Goal: Task Accomplishment & Management: Manage account settings

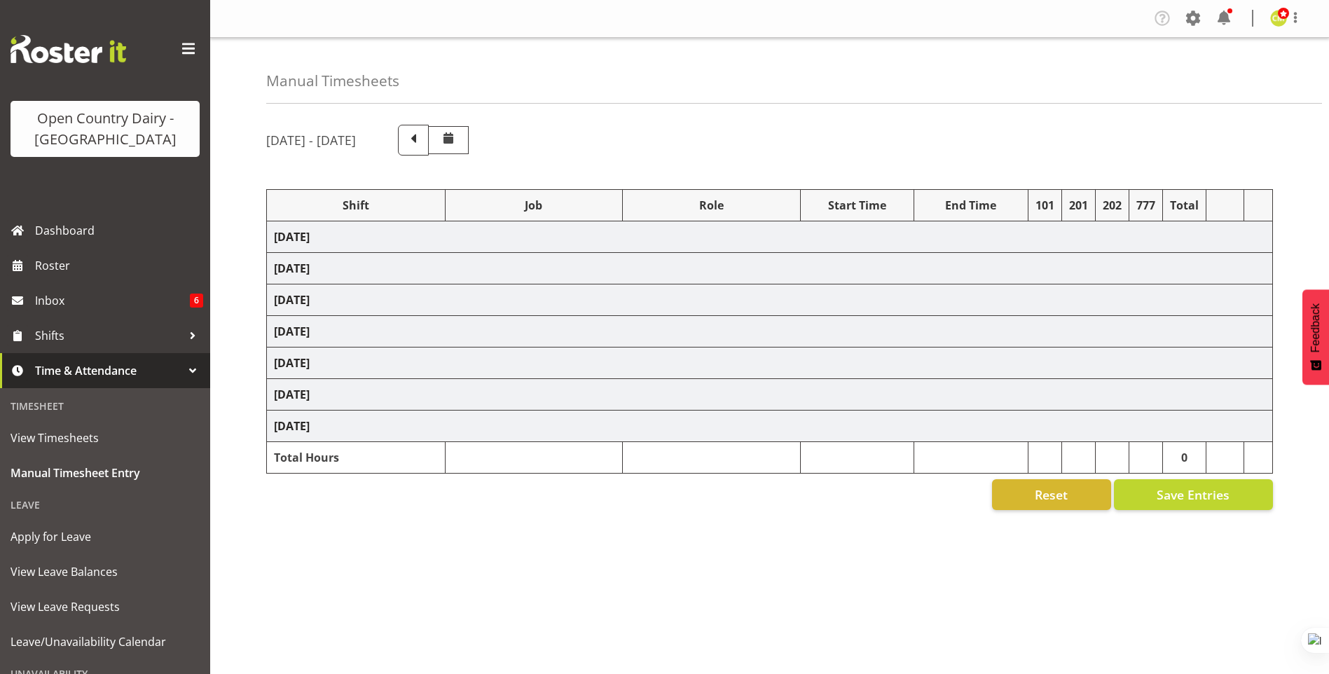
select select "54901"
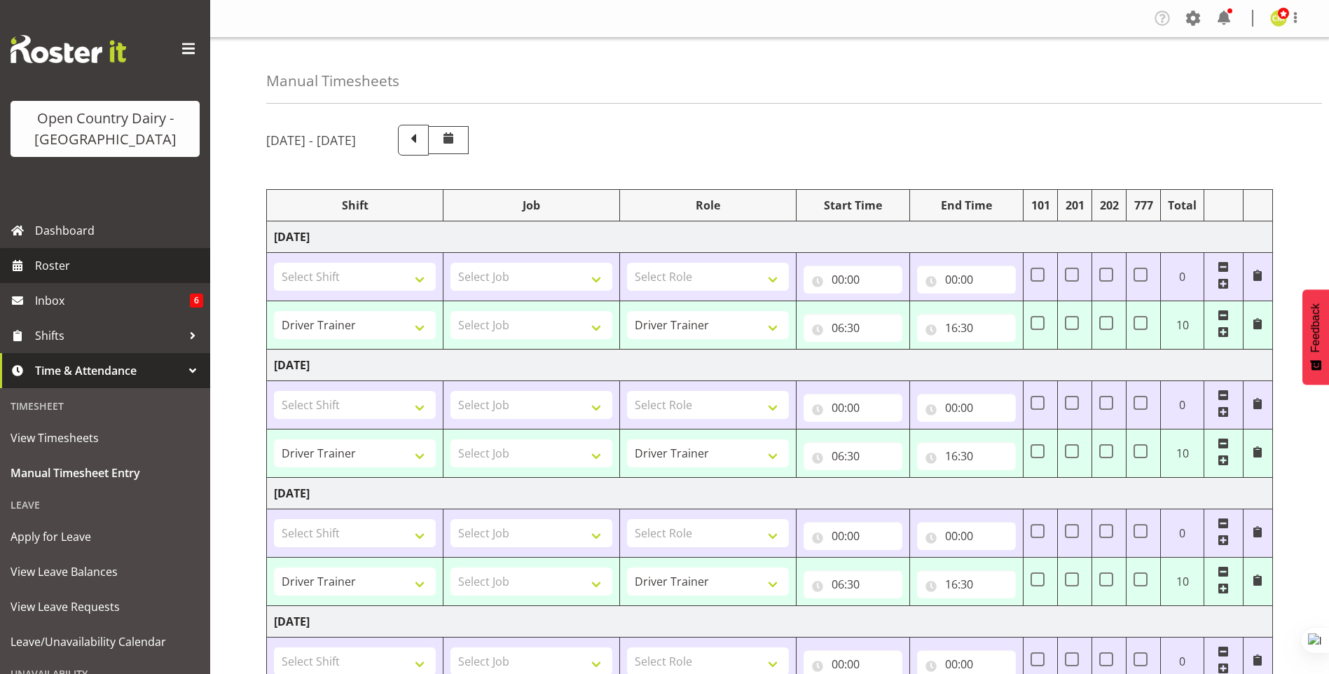
click at [53, 270] on span "Roster" at bounding box center [119, 265] width 168 height 21
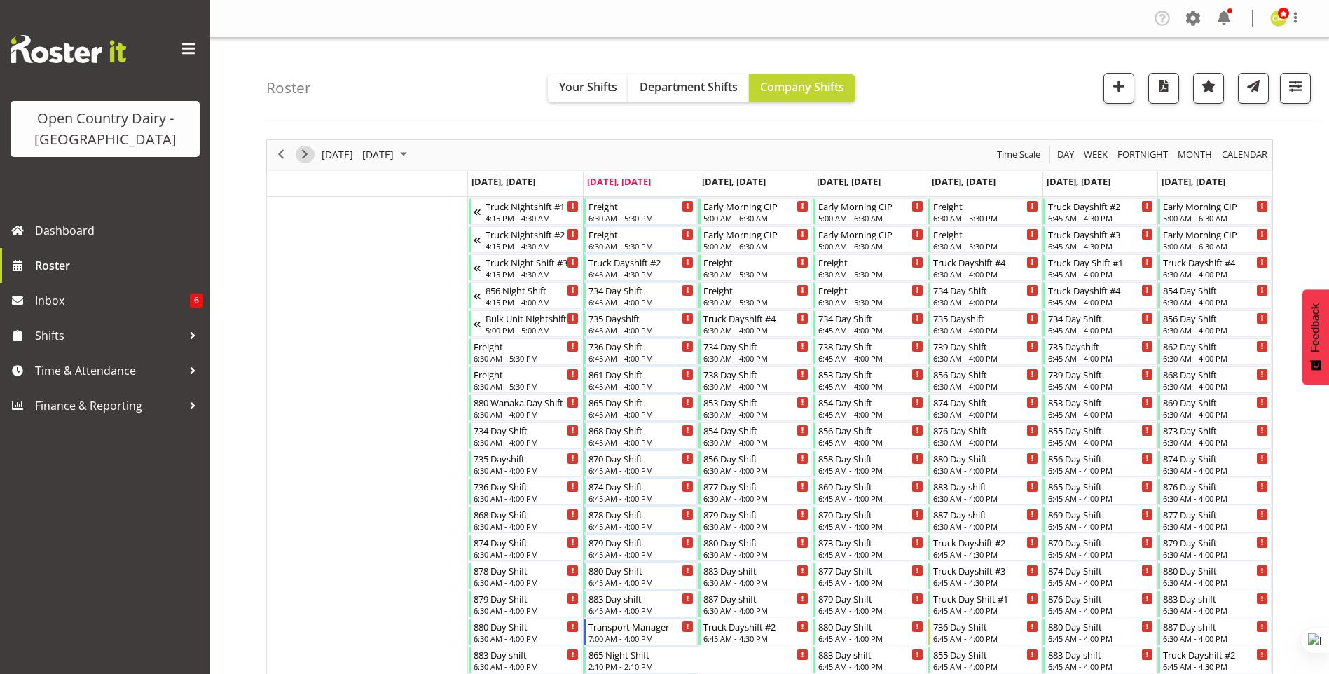
click at [304, 156] on span "Next" at bounding box center [304, 155] width 17 height 18
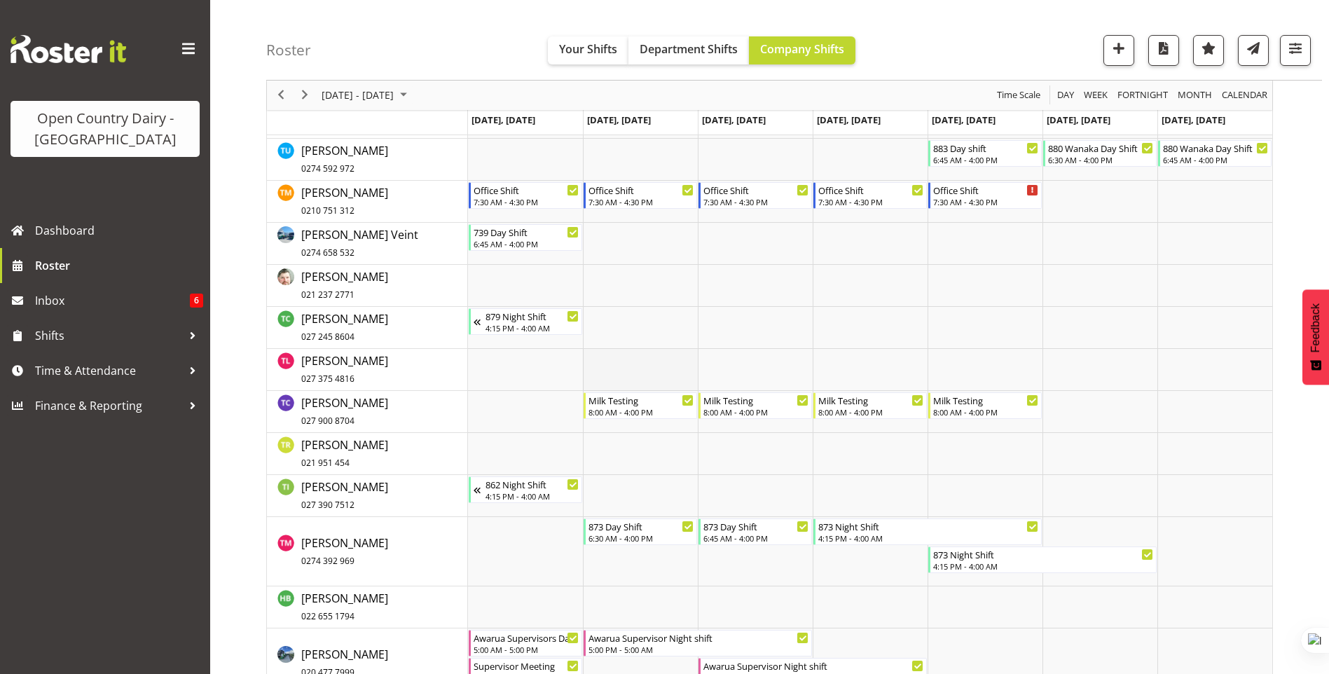
scroll to position [8409, 0]
